Goal: Information Seeking & Learning: Learn about a topic

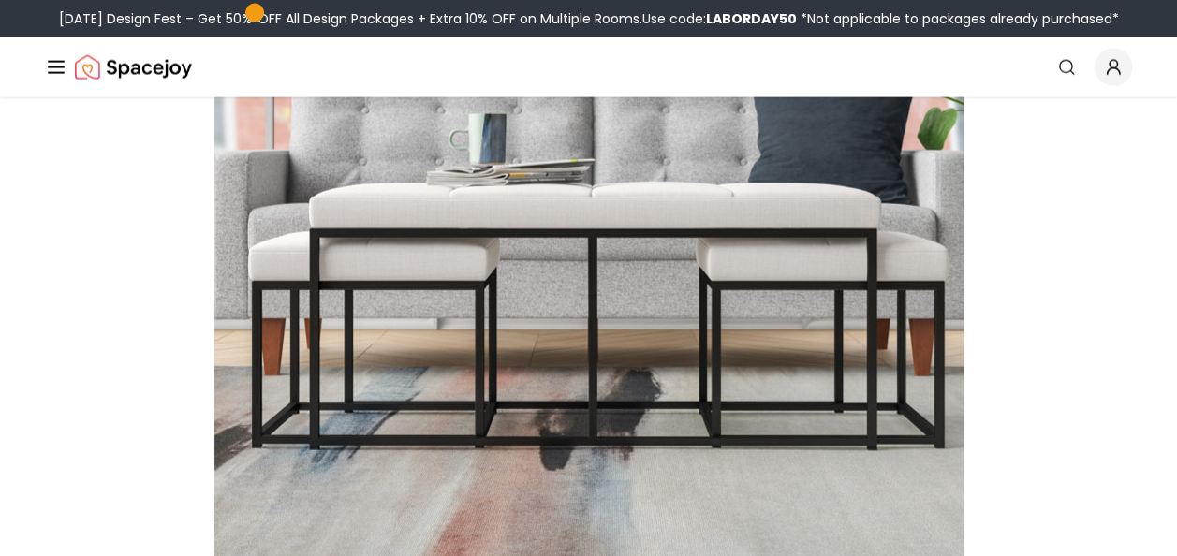
scroll to position [9195, 0]
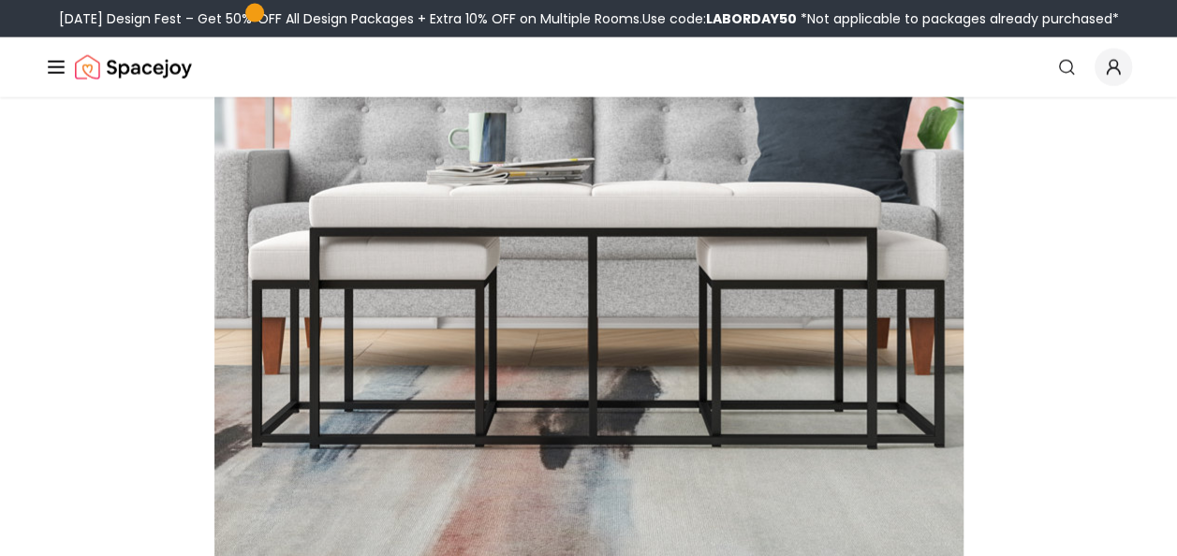
click at [641, 291] on img at bounding box center [588, 249] width 749 height 749
drag, startPoint x: 0, startPoint y: 0, endPoint x: 641, endPoint y: 291, distance: 704.2
click at [641, 291] on img at bounding box center [588, 249] width 749 height 749
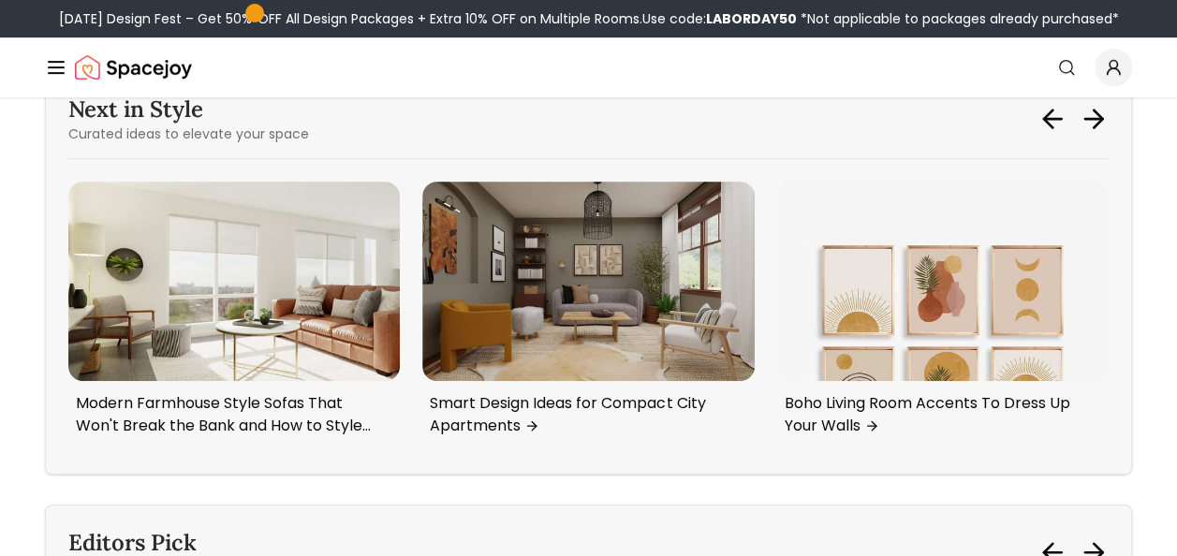
scroll to position [14426, 0]
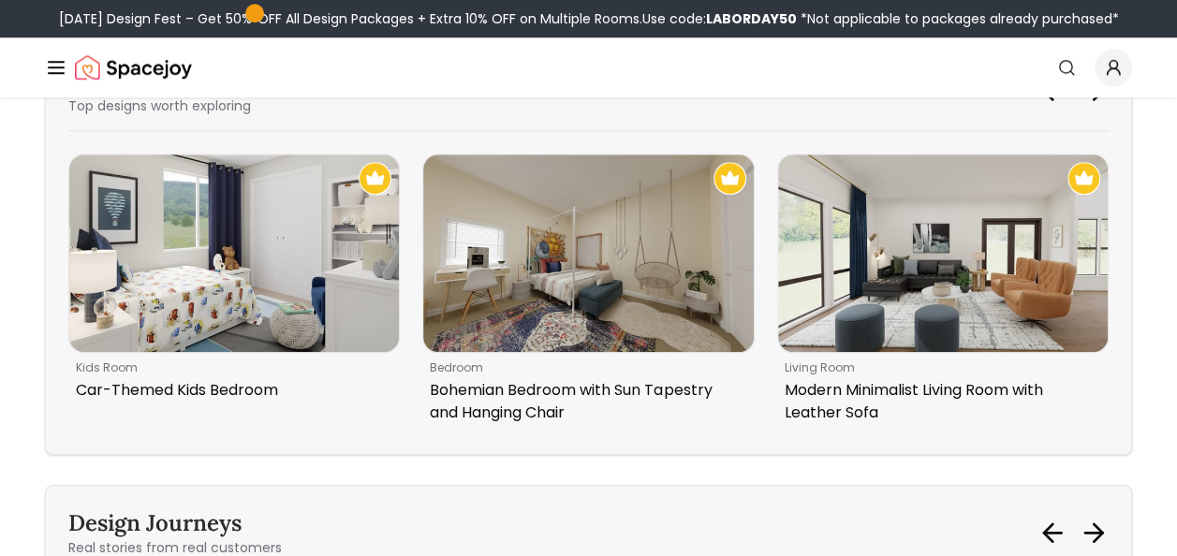
scroll to position [14820, 0]
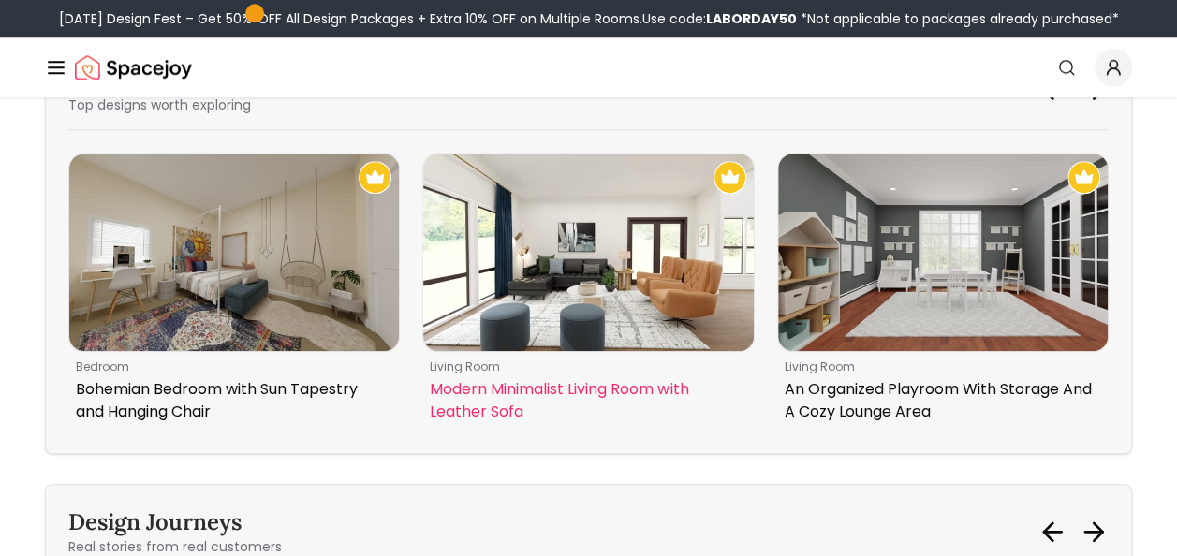
click at [616, 195] on img "1 / 6" at bounding box center [587, 253] width 329 height 198
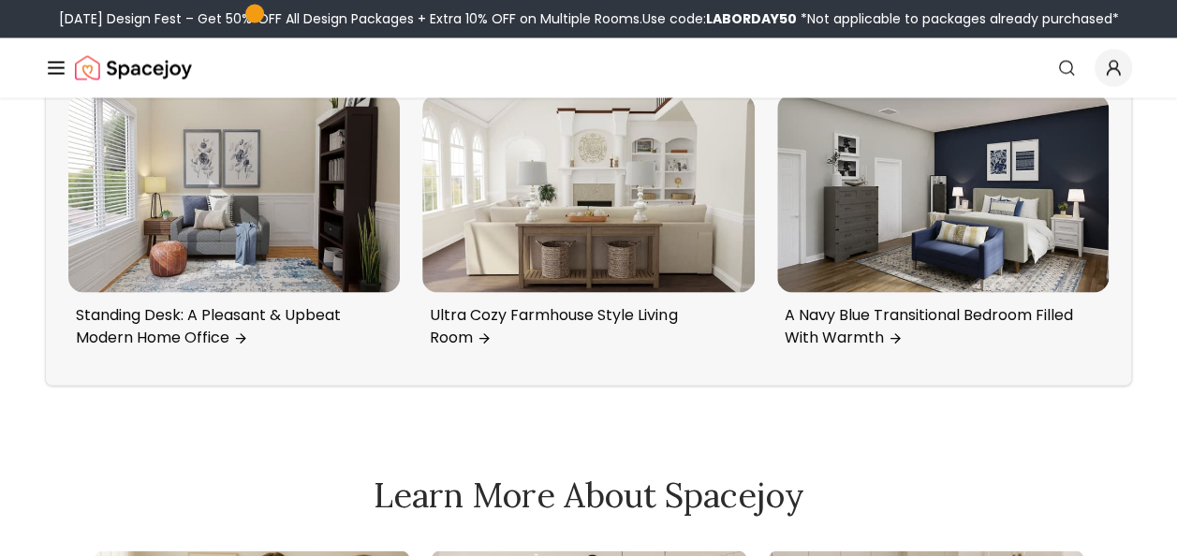
scroll to position [15635, 0]
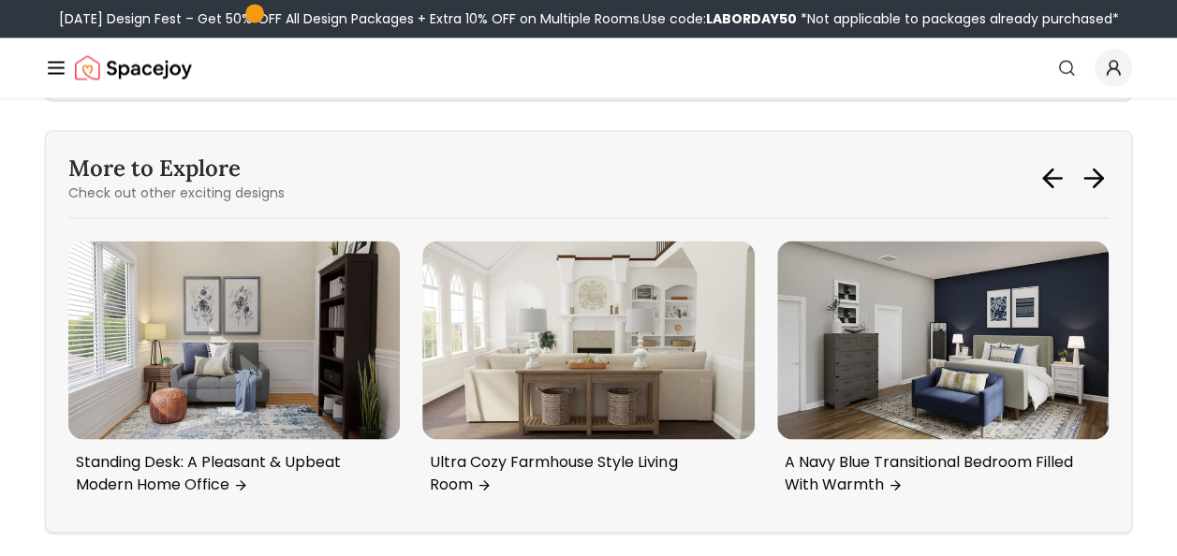
click at [474, 241] on img "5 / 6" at bounding box center [587, 340] width 331 height 199
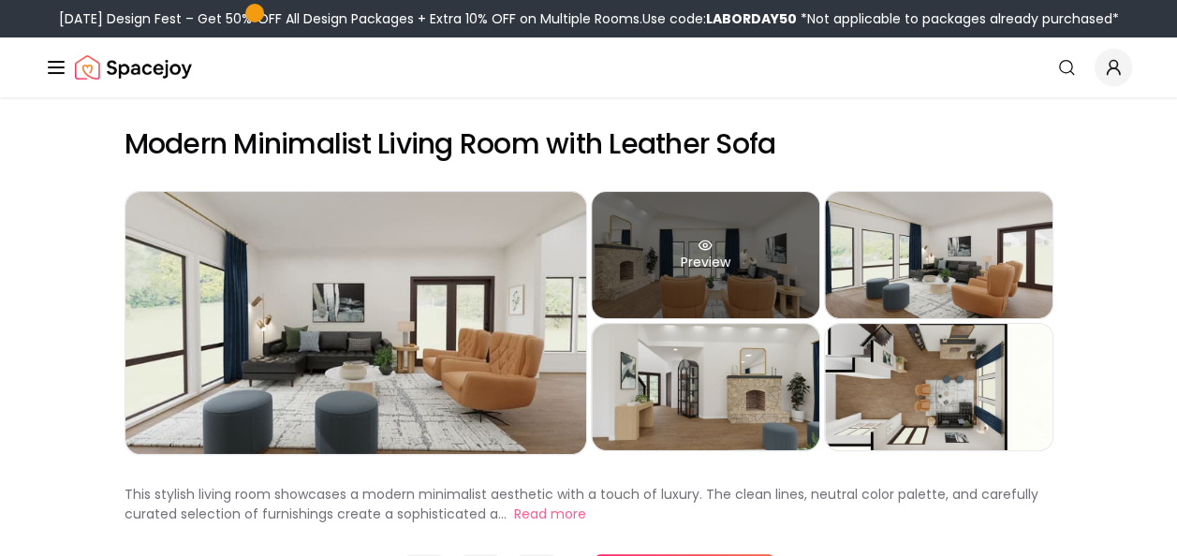
click at [736, 263] on div "Preview" at bounding box center [705, 255] width 227 height 126
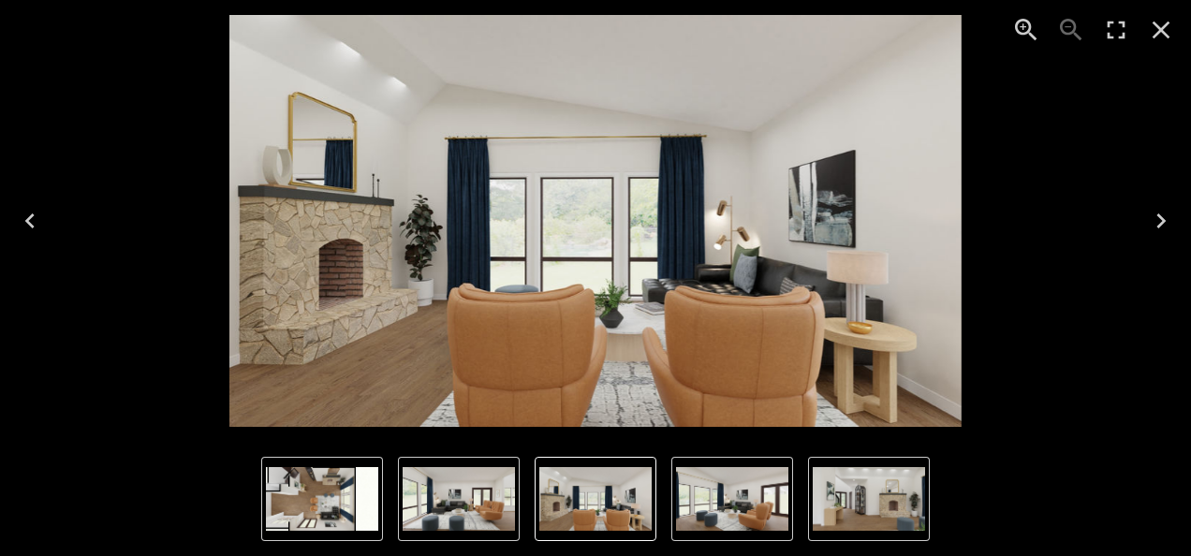
click at [1162, 217] on icon "Next" at bounding box center [1161, 221] width 30 height 30
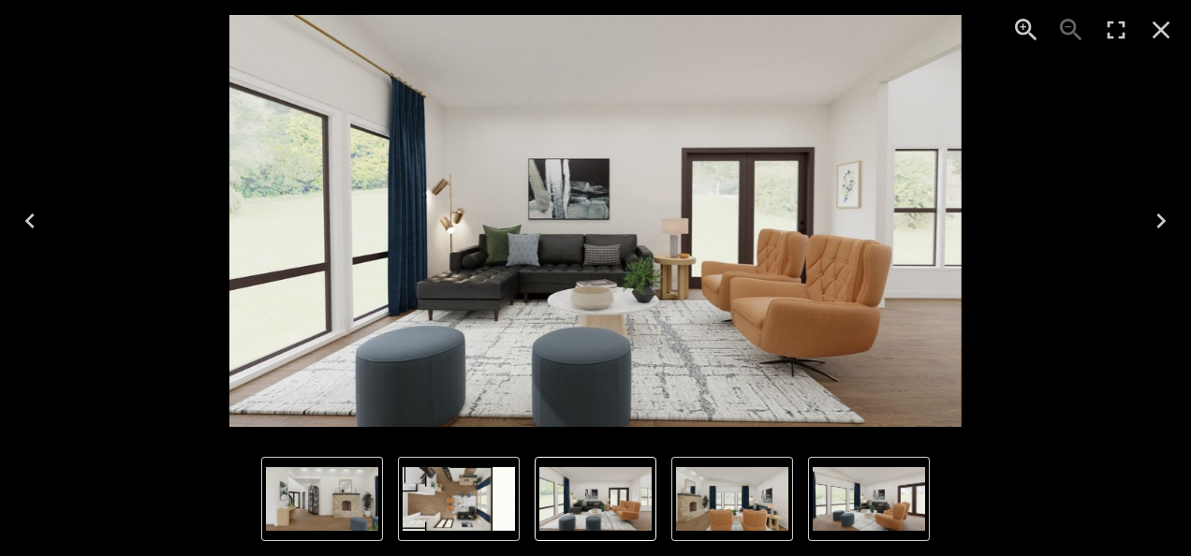
click at [1163, 24] on icon "Close" at bounding box center [1161, 30] width 30 height 30
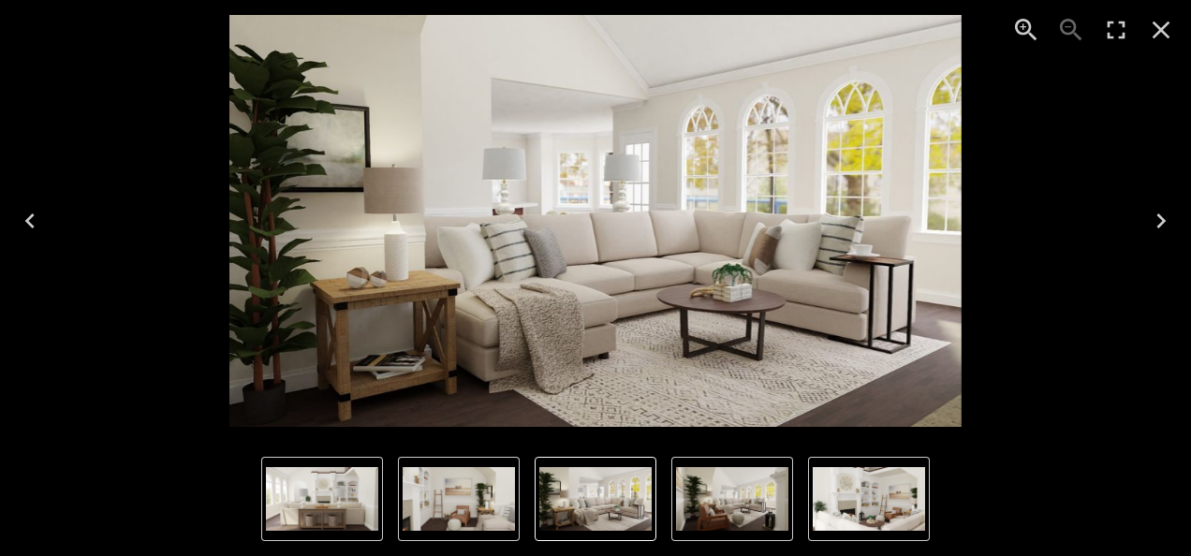
click at [1157, 221] on icon "Next" at bounding box center [1161, 221] width 30 height 30
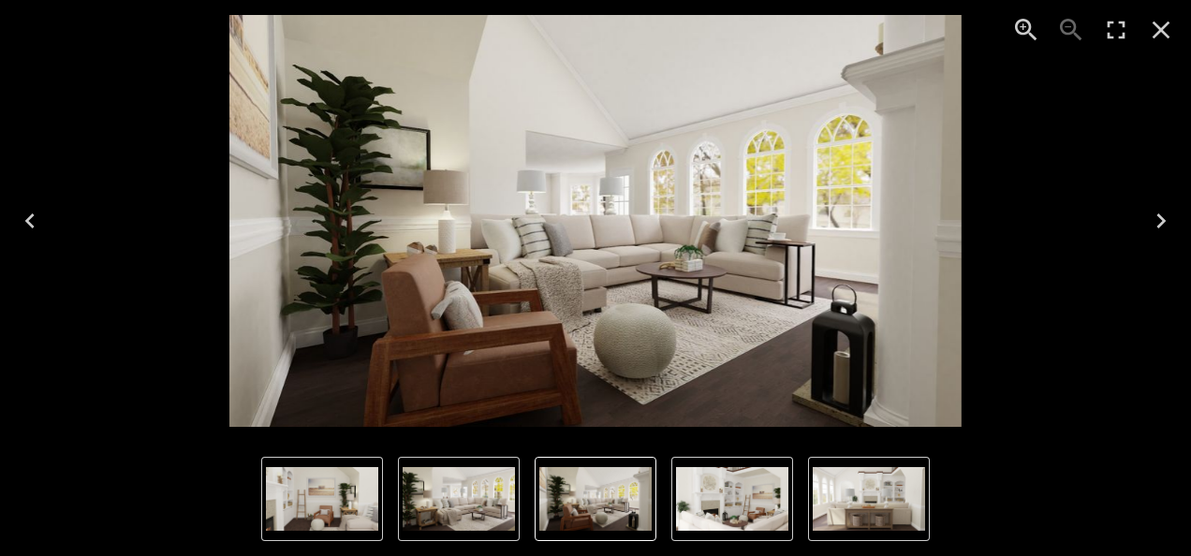
click at [1157, 221] on icon "Next" at bounding box center [1161, 221] width 30 height 30
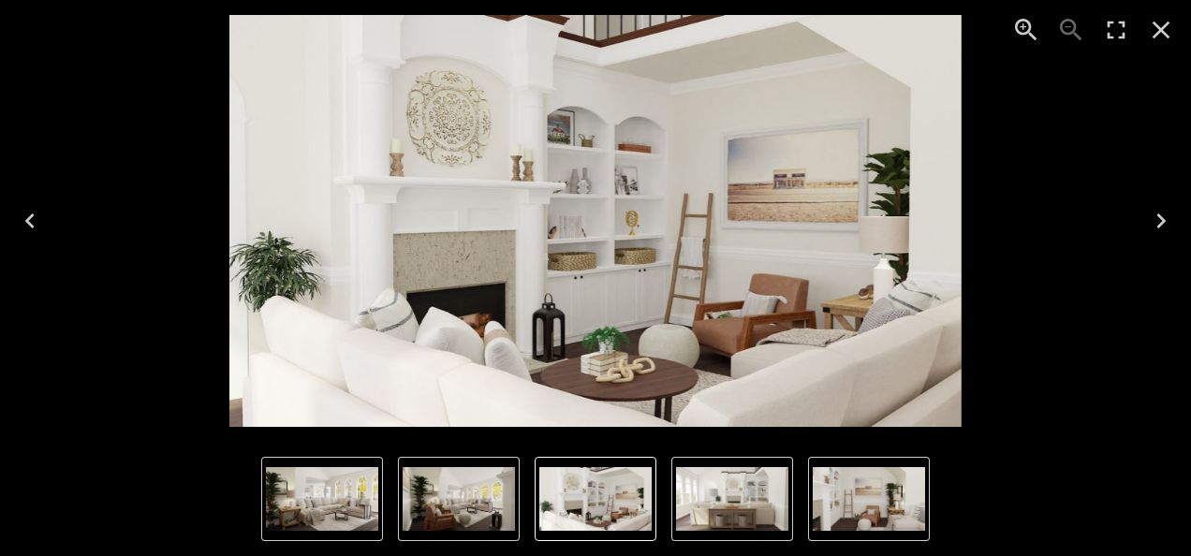
click at [1157, 221] on icon "Next" at bounding box center [1161, 221] width 30 height 30
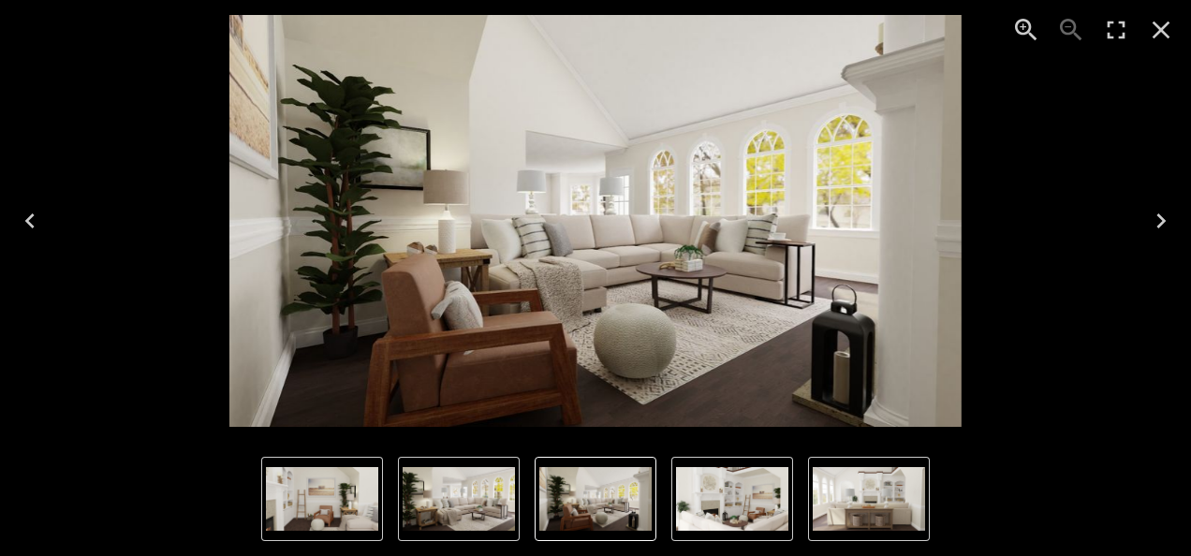
click at [1162, 23] on icon "Close" at bounding box center [1161, 30] width 30 height 30
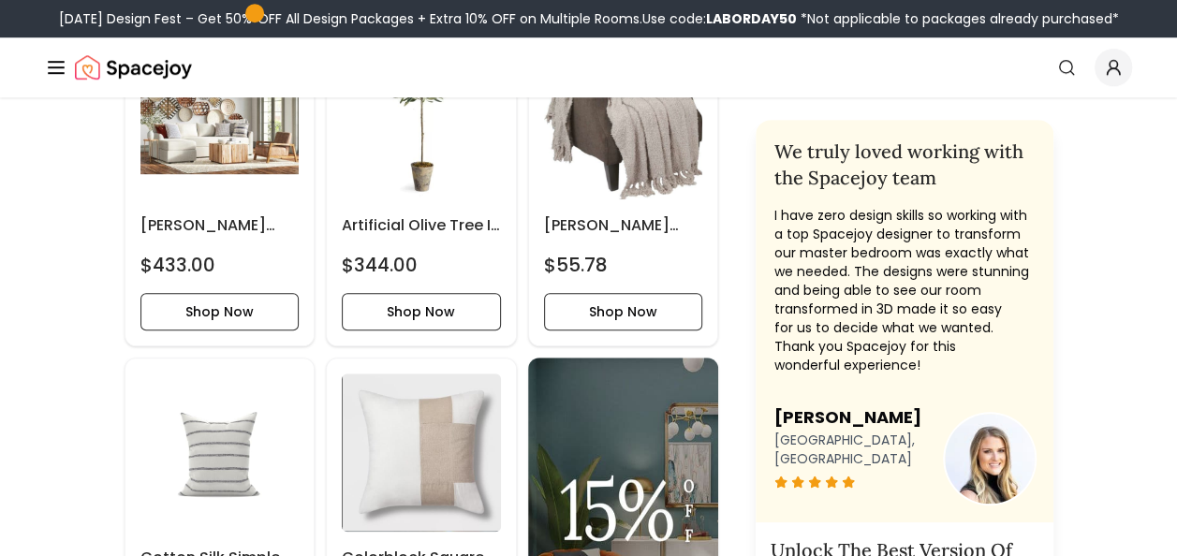
scroll to position [4045, 0]
